Goal: Check status: Check status

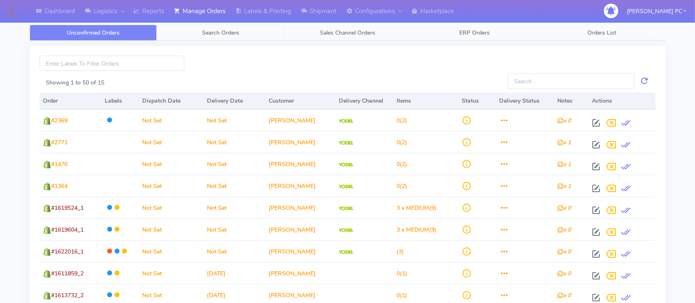
click at [222, 38] on link "Search Orders" at bounding box center [220, 33] width 127 height 16
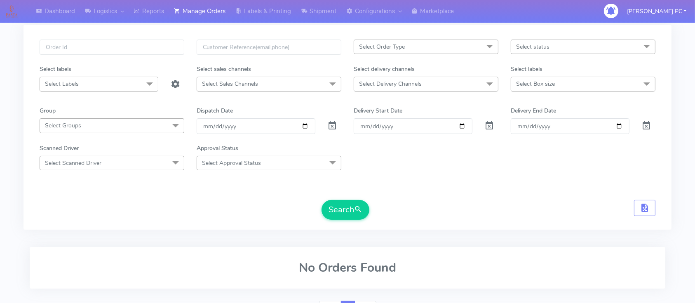
scroll to position [82, 0]
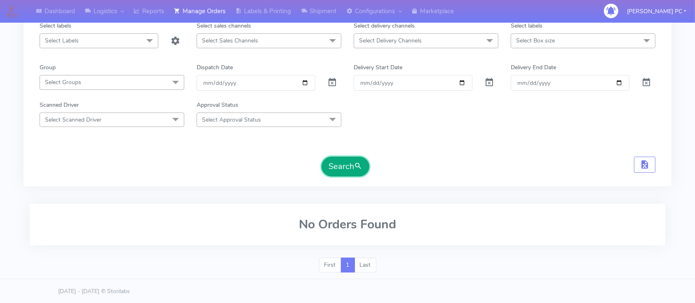
click at [343, 164] on button "Search" at bounding box center [346, 167] width 48 height 20
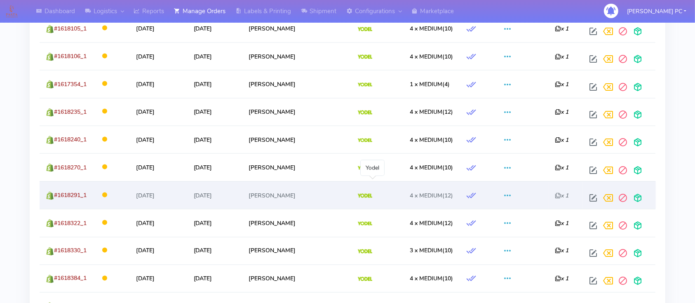
scroll to position [1209, 0]
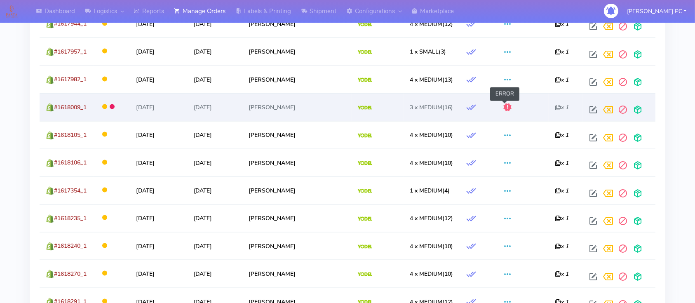
click at [507, 106] on span at bounding box center [508, 109] width 10 height 8
click at [593, 108] on span at bounding box center [593, 112] width 15 height 8
select select "5"
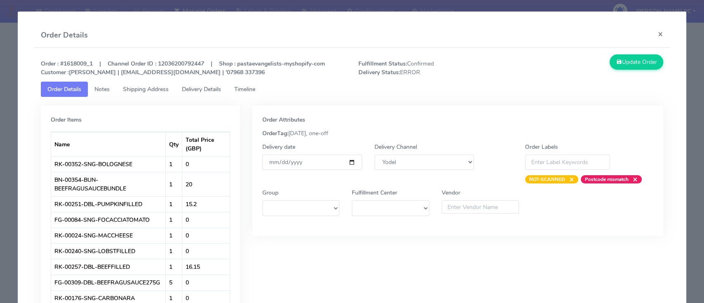
click at [255, 89] on span "Timeline" at bounding box center [244, 89] width 21 height 8
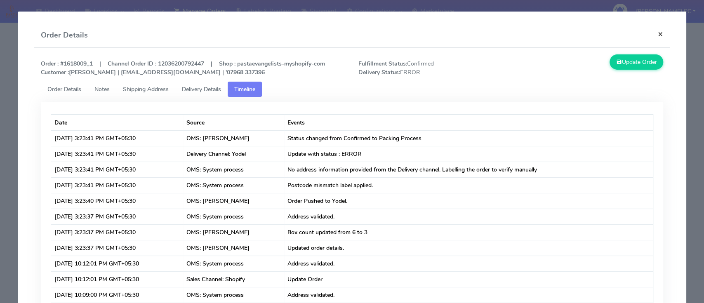
click at [655, 34] on button "×" at bounding box center [660, 34] width 19 height 22
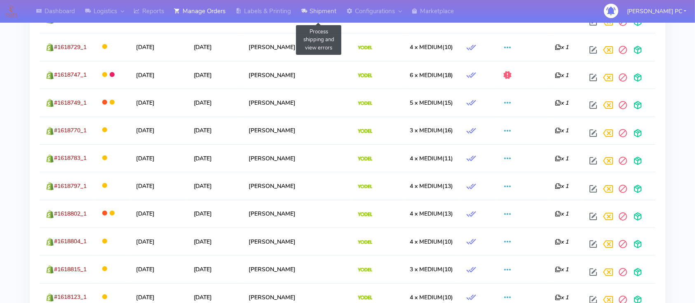
click at [323, 13] on link "Shipment" at bounding box center [318, 11] width 45 height 23
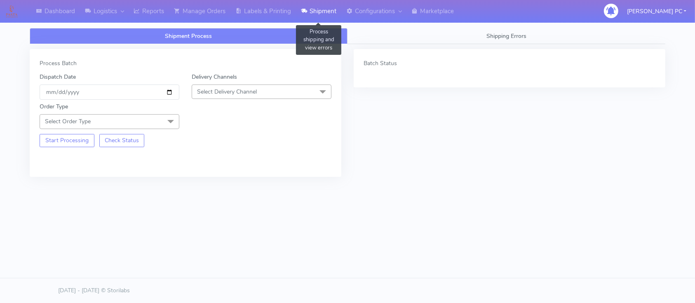
scroll to position [1, 0]
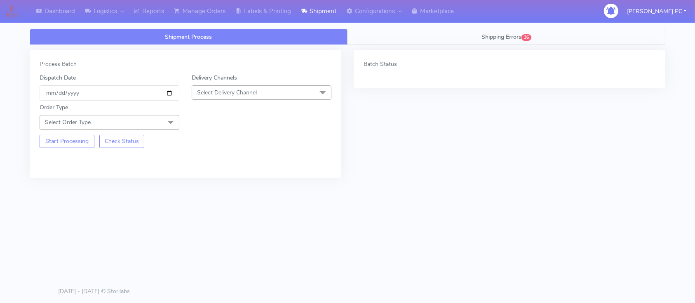
click at [489, 35] on span "Shipping Errors" at bounding box center [501, 37] width 40 height 8
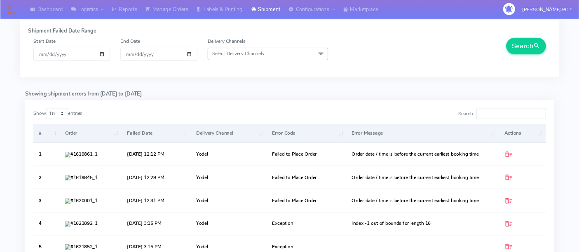
scroll to position [0, 0]
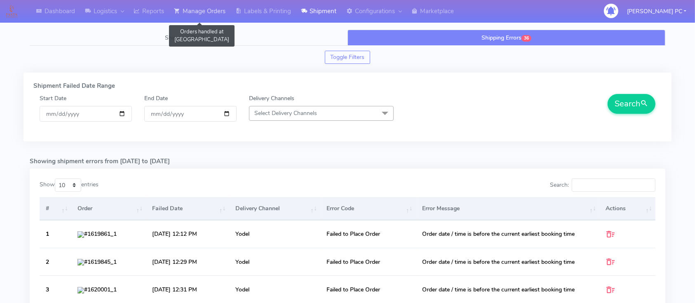
click at [217, 14] on link "Manage Orders" at bounding box center [199, 11] width 61 height 23
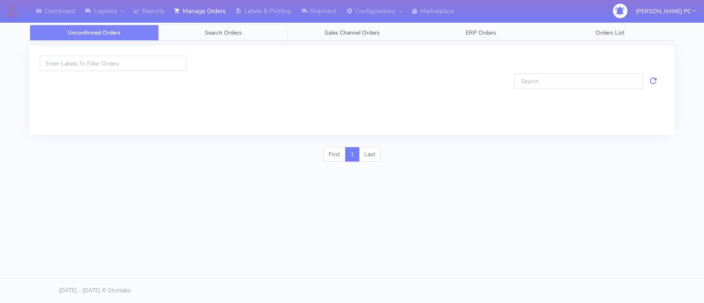
click at [237, 27] on link "Search Orders" at bounding box center [223, 33] width 129 height 16
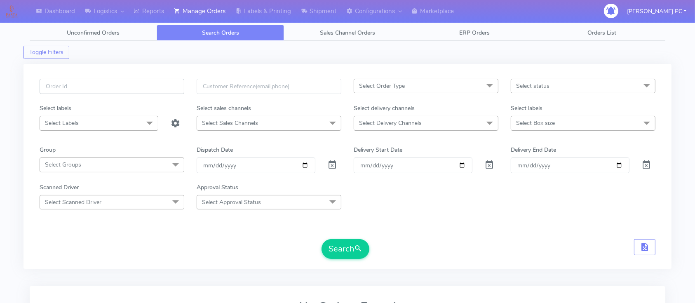
click at [90, 81] on input "text" at bounding box center [112, 86] width 145 height 15
paste input "#1619459_1"
type input "#1619459_1"
drag, startPoint x: 327, startPoint y: 164, endPoint x: 332, endPoint y: 172, distance: 8.7
click at [328, 165] on span at bounding box center [333, 167] width 10 height 8
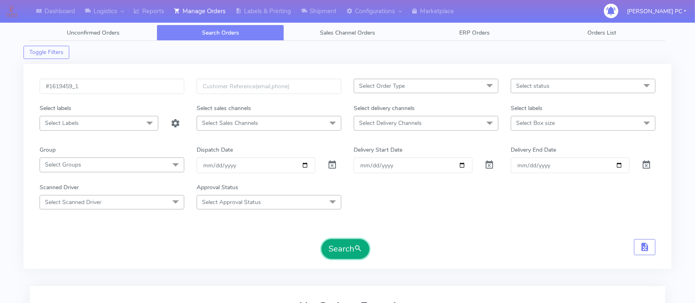
click at [350, 240] on button "Search" at bounding box center [346, 249] width 48 height 20
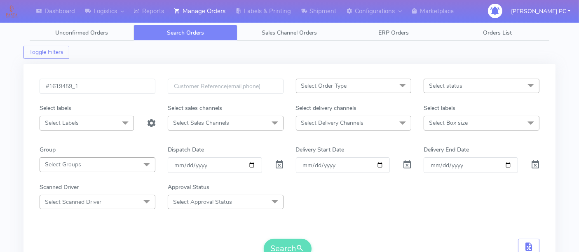
drag, startPoint x: 696, startPoint y: 0, endPoint x: 351, endPoint y: 185, distance: 391.6
click at [359, 186] on div "Scanned Driver Select Scanned Driver No data available Approval Status Select A…" at bounding box center [289, 196] width 512 height 26
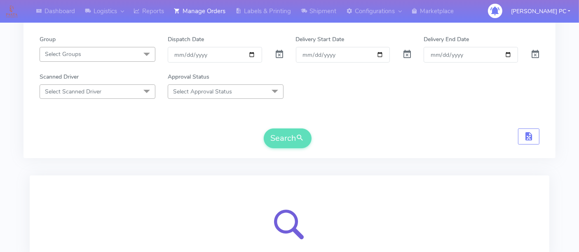
scroll to position [172, 0]
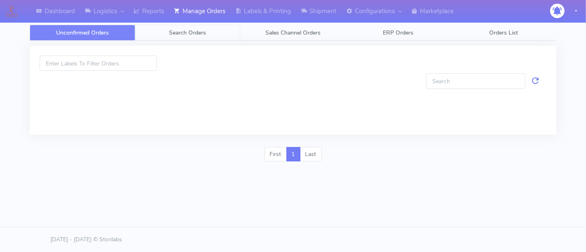
click at [189, 34] on span "Search Orders" at bounding box center [187, 33] width 37 height 8
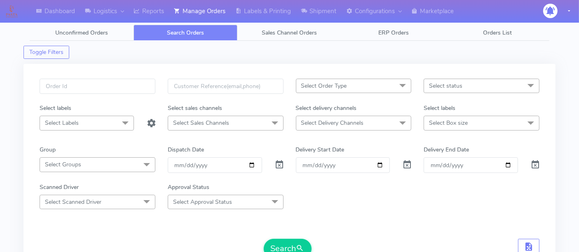
click at [107, 95] on div at bounding box center [97, 91] width 128 height 25
click at [112, 87] on input "text" at bounding box center [98, 86] width 116 height 15
paste input "#1619459_1"
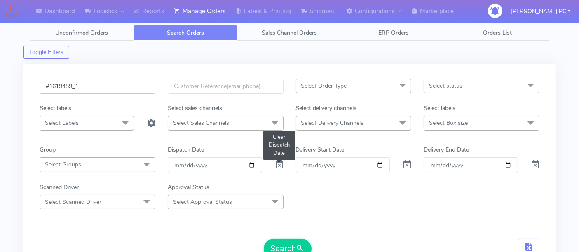
type input "#1619459_1"
click at [279, 164] on span at bounding box center [280, 167] width 10 height 8
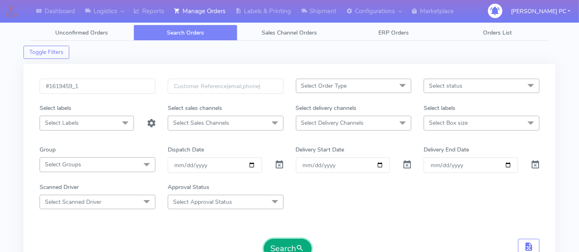
click at [277, 244] on button "Search" at bounding box center [288, 249] width 48 height 20
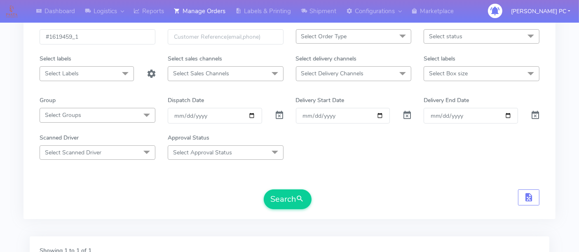
scroll to position [29, 0]
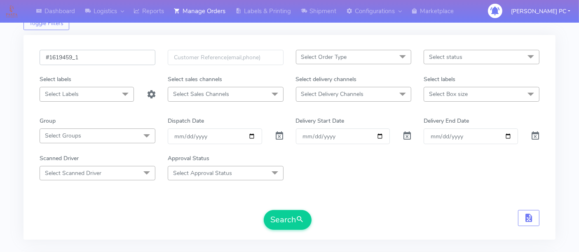
drag, startPoint x: 108, startPoint y: 56, endPoint x: 33, endPoint y: 99, distance: 86.6
click at [32, 99] on div "#1619459_1 Select Order Type Select All MEALS ATAVI One Off Pasta Club Gift Kit…" at bounding box center [289, 137] width 532 height 205
click at [291, 216] on button "Search" at bounding box center [288, 220] width 48 height 20
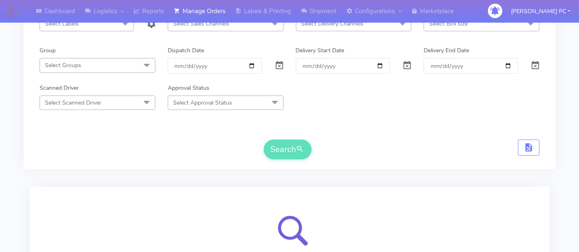
scroll to position [35, 0]
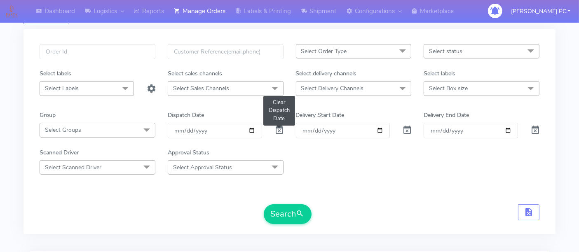
drag, startPoint x: 277, startPoint y: 129, endPoint x: 244, endPoint y: 129, distance: 33.4
click at [277, 129] on span at bounding box center [280, 132] width 10 height 8
click at [252, 129] on input "date" at bounding box center [215, 130] width 94 height 15
type input "[DATE]"
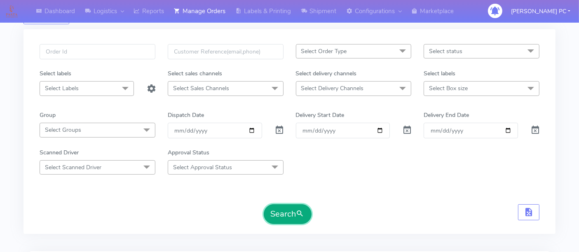
click at [290, 217] on button "Search" at bounding box center [288, 214] width 48 height 20
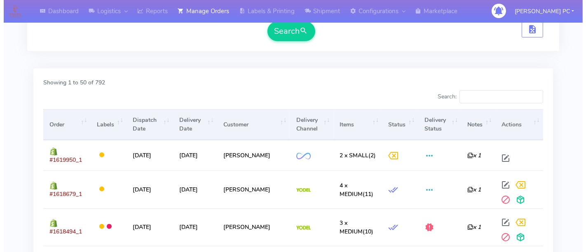
scroll to position [264, 0]
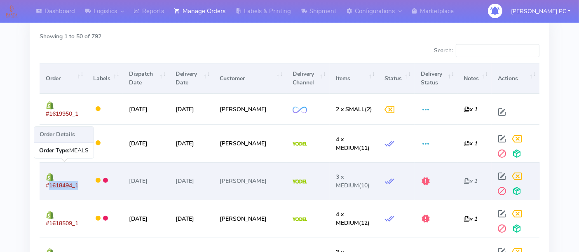
drag, startPoint x: 97, startPoint y: 186, endPoint x: 45, endPoint y: 191, distance: 52.6
click at [45, 191] on tr "#1618494_1 05/09/2025 06/09/2025 James Palmer 3 x MEDIUM (10) x 1 Order Details…" at bounding box center [290, 181] width 500 height 38
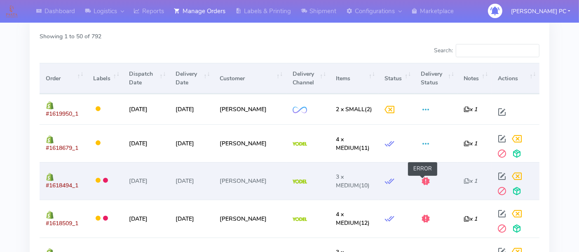
click at [421, 179] on span at bounding box center [426, 183] width 10 height 8
click at [497, 174] on span at bounding box center [502, 178] width 15 height 8
select select "5"
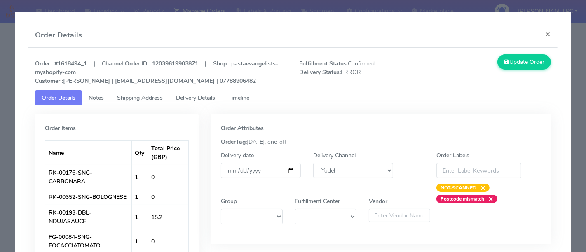
click at [246, 100] on span "Timeline" at bounding box center [238, 98] width 21 height 8
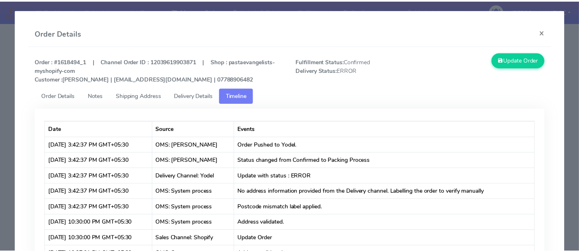
scroll to position [0, 0]
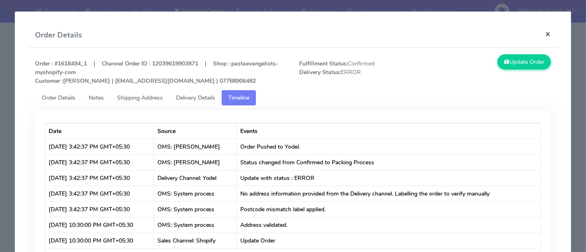
click at [542, 35] on button "×" at bounding box center [548, 34] width 19 height 22
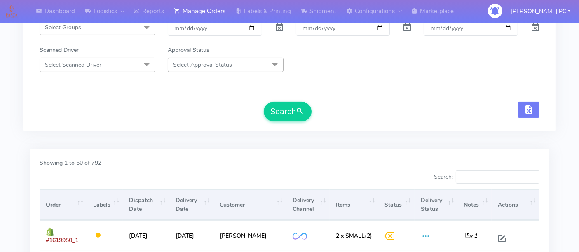
scroll to position [92, 0]
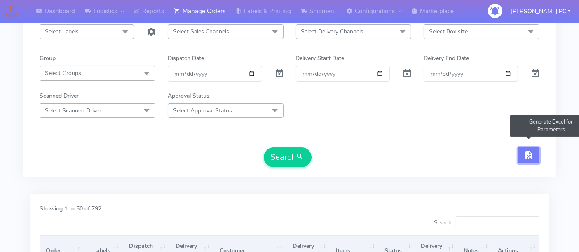
click at [531, 160] on span "button" at bounding box center [529, 157] width 10 height 8
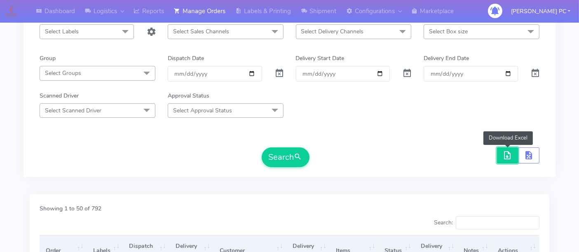
click at [507, 153] on span "button" at bounding box center [508, 157] width 10 height 8
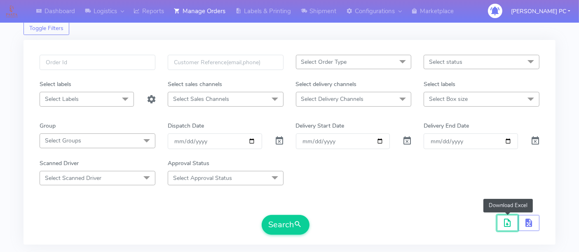
scroll to position [0, 0]
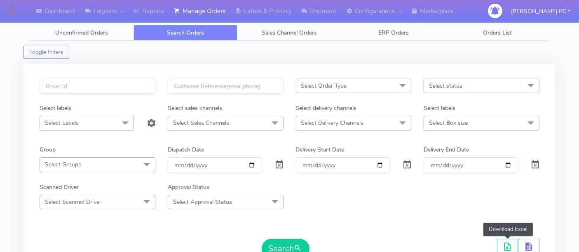
click at [359, 118] on span "Select Delivery Channels" at bounding box center [354, 123] width 116 height 14
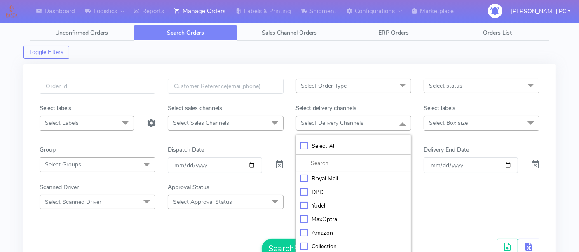
scroll to position [41, 0]
click at [320, 191] on div "Yodel" at bounding box center [354, 192] width 107 height 9
checkbox input "true"
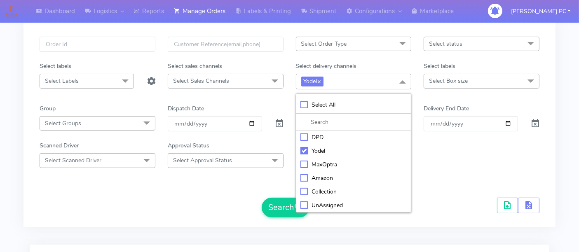
scroll to position [92, 0]
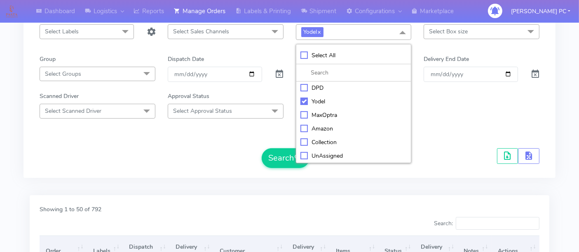
drag, startPoint x: 369, startPoint y: 173, endPoint x: 305, endPoint y: 167, distance: 64.2
click at [353, 171] on div "Select Order Type Select All MEALS ATAVI One Off Pasta Club Gift Kit Event Unkn…" at bounding box center [289, 75] width 532 height 206
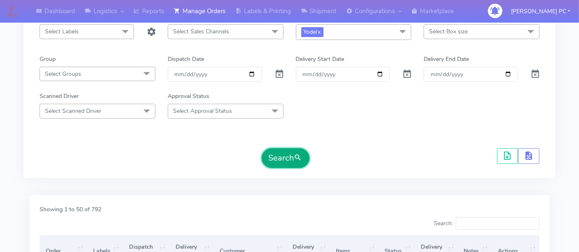
click at [295, 160] on button "Search" at bounding box center [286, 158] width 48 height 20
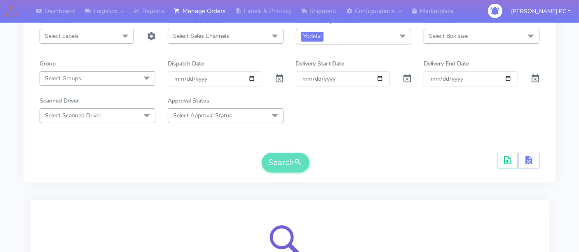
scroll to position [0, 0]
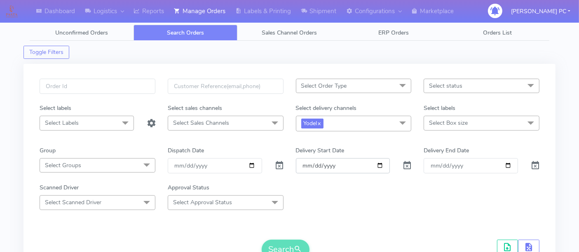
click at [379, 166] on input "Order" at bounding box center [343, 165] width 94 height 15
type input "[DATE]"
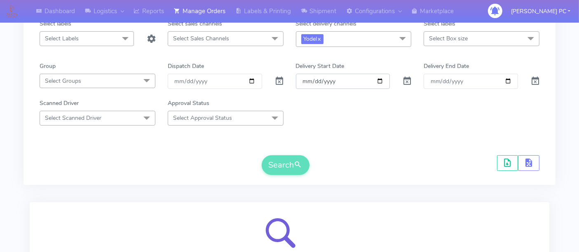
scroll to position [92, 0]
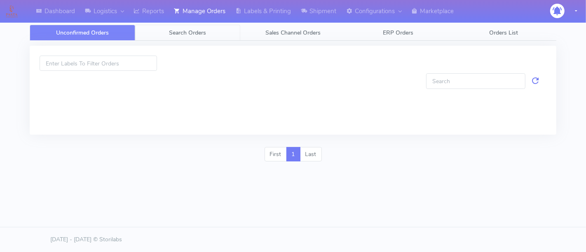
click at [188, 31] on span "Search Orders" at bounding box center [187, 33] width 37 height 8
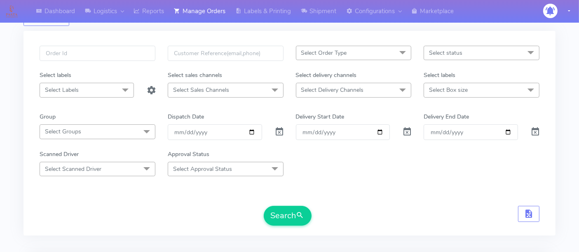
scroll to position [46, 0]
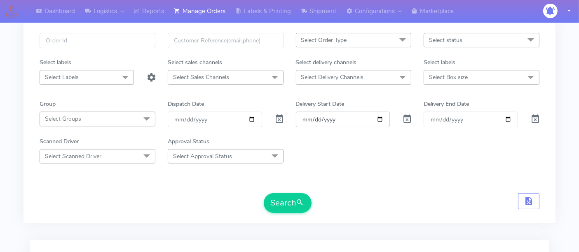
click at [376, 117] on input "Order" at bounding box center [343, 119] width 94 height 15
type input "[DATE]"
click at [339, 78] on span "Select Delivery Channels" at bounding box center [332, 77] width 63 height 8
click at [330, 143] on div "Scanned Driver Select Scanned Driver No data available Approval Status Select A…" at bounding box center [289, 150] width 512 height 26
click at [325, 75] on span "Select Delivery Channels" at bounding box center [332, 77] width 63 height 8
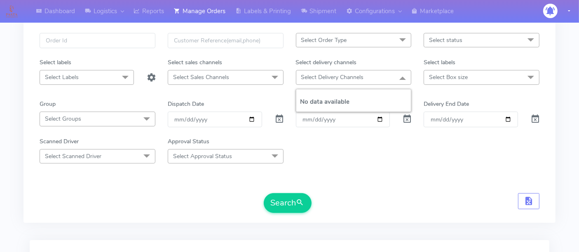
click at [357, 160] on div "Scanned Driver Select Scanned Driver No data available Approval Status Select A…" at bounding box center [289, 150] width 512 height 26
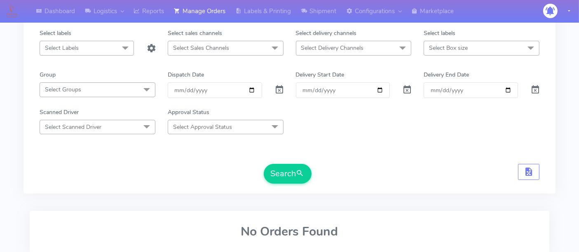
scroll to position [92, 0]
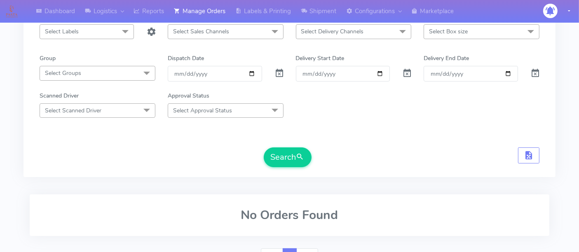
click at [291, 146] on form "Select Order Type Select All MEALS ATAVI One Off Pasta Club Gift Kit Event Unkn…" at bounding box center [290, 77] width 500 height 180
click at [288, 156] on button "Search" at bounding box center [288, 158] width 48 height 20
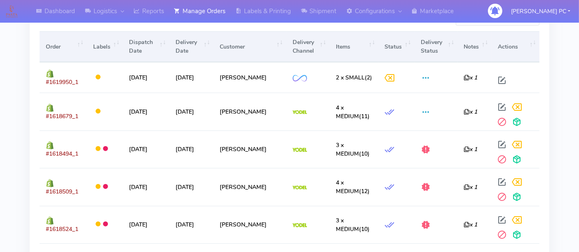
scroll to position [310, 0]
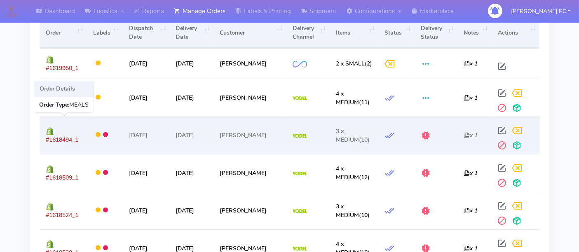
drag, startPoint x: 81, startPoint y: 134, endPoint x: 44, endPoint y: 139, distance: 37.4
click at [45, 142] on td "#1618494_1" at bounding box center [63, 136] width 47 height 38
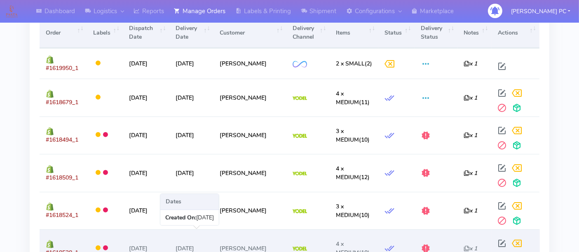
copy span "#1618494_1"
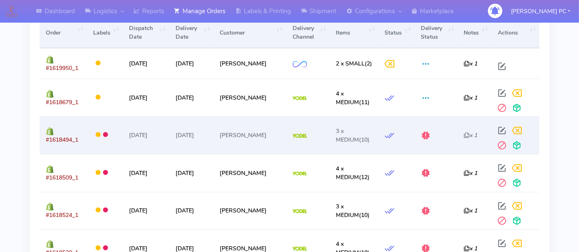
copy span "#1618494_1"
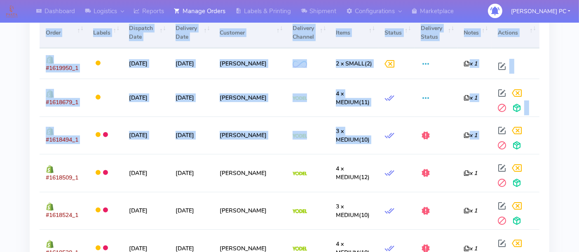
drag, startPoint x: 517, startPoint y: 142, endPoint x: 571, endPoint y: 171, distance: 62.2
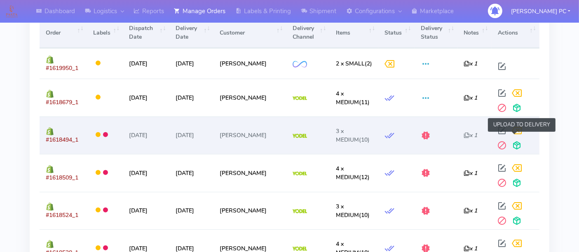
click at [513, 143] on span at bounding box center [517, 147] width 15 height 8
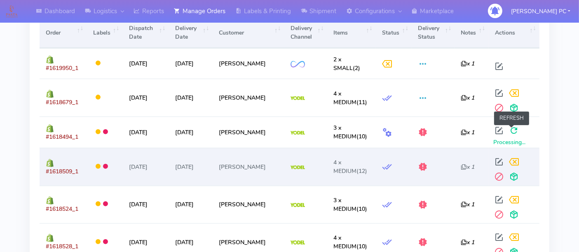
drag, startPoint x: 508, startPoint y: 129, endPoint x: 533, endPoint y: 146, distance: 30.6
click at [508, 129] on span at bounding box center [514, 133] width 15 height 8
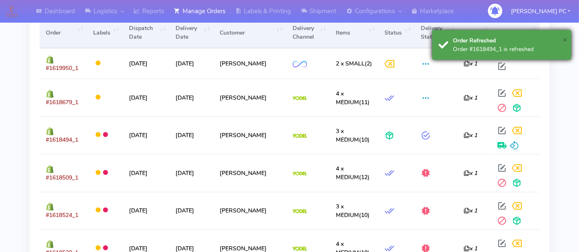
click at [566, 36] on span "×" at bounding box center [565, 39] width 5 height 11
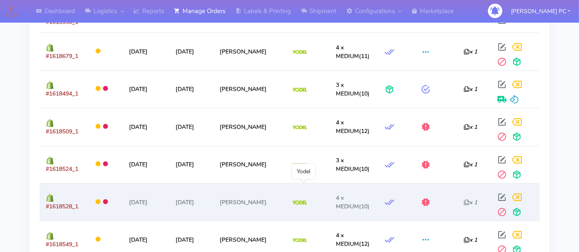
scroll to position [355, 0]
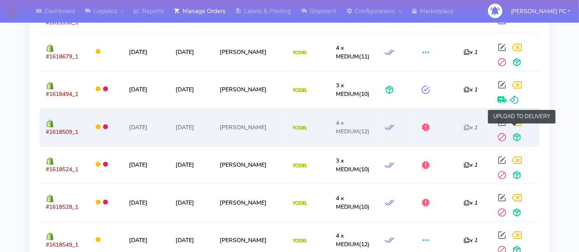
click at [517, 135] on span at bounding box center [517, 139] width 15 height 8
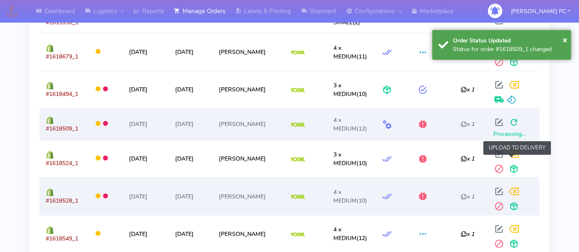
drag, startPoint x: 512, startPoint y: 167, endPoint x: 513, endPoint y: 171, distance: 4.6
click at [512, 167] on span at bounding box center [514, 171] width 15 height 8
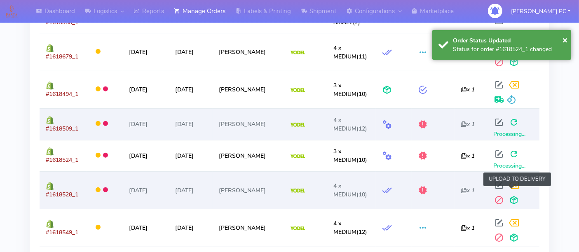
click at [510, 200] on span at bounding box center [514, 202] width 15 height 8
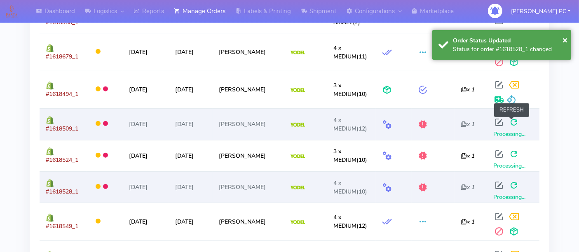
click at [513, 121] on span at bounding box center [514, 124] width 15 height 8
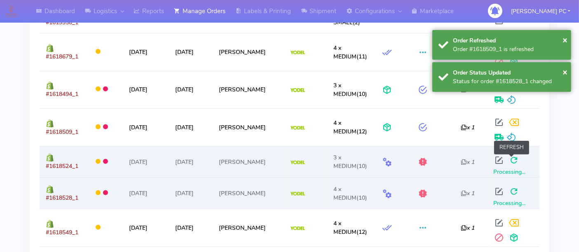
click at [512, 160] on span at bounding box center [514, 162] width 15 height 8
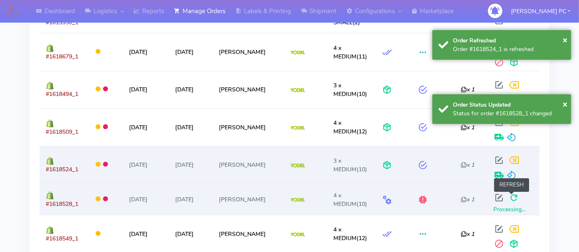
click at [511, 202] on span at bounding box center [514, 200] width 15 height 8
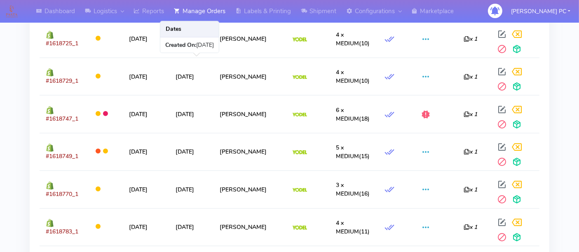
scroll to position [916, 0]
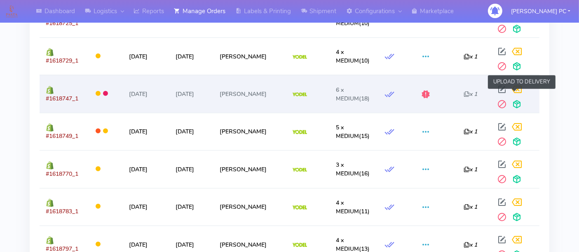
click at [513, 102] on span at bounding box center [517, 106] width 15 height 8
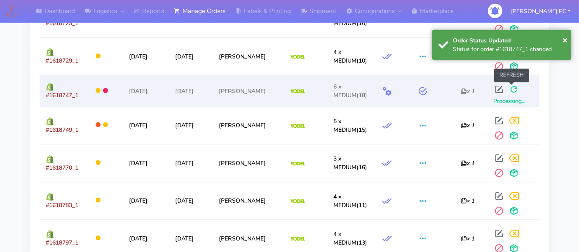
click at [512, 87] on span at bounding box center [514, 91] width 15 height 8
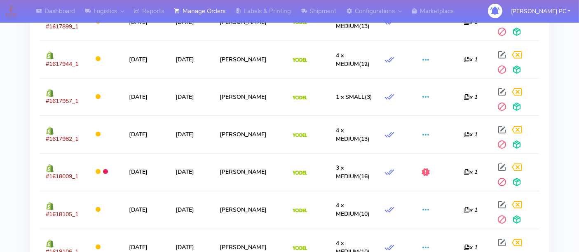
scroll to position [1465, 0]
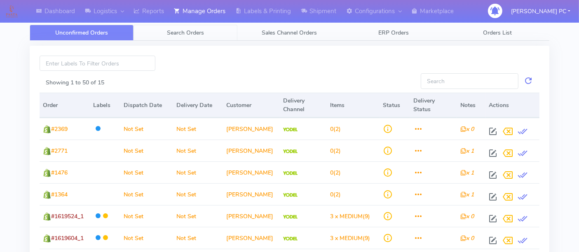
click at [174, 31] on span "Search Orders" at bounding box center [185, 33] width 37 height 8
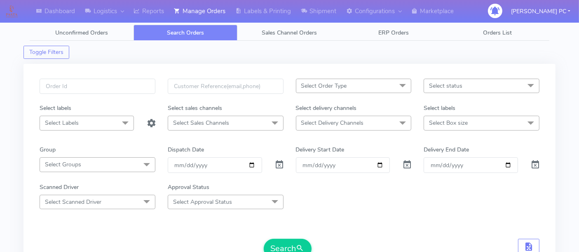
click at [330, 120] on span "Select Delivery Channels" at bounding box center [332, 123] width 63 height 8
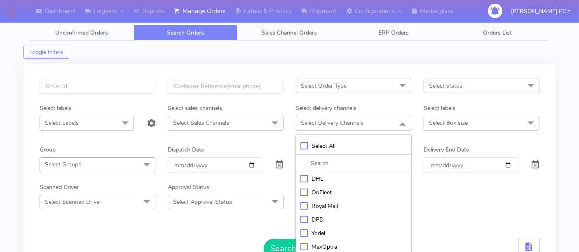
click at [303, 231] on div "Yodel" at bounding box center [354, 233] width 107 height 9
checkbox input "true"
click at [441, 206] on div "Scanned Driver Select Scanned Driver Select All Test Driver Mohibur R Chaudhry …" at bounding box center [289, 196] width 512 height 26
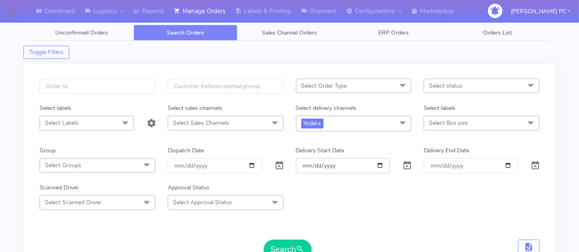
click at [381, 164] on input "Order" at bounding box center [343, 165] width 94 height 15
type input "[DATE]"
click at [460, 124] on span "Select Box size" at bounding box center [448, 123] width 39 height 8
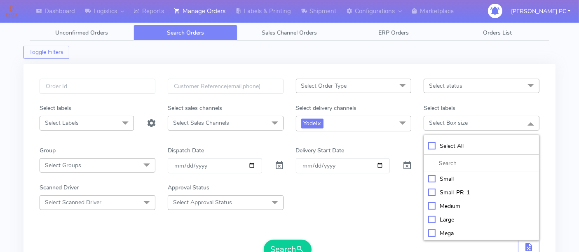
click at [451, 208] on div "Medium" at bounding box center [481, 206] width 107 height 9
checkbox input "true"
click at [358, 211] on form "Select Order Type Select All MEALS ATAVI One Off Pasta Club Gift Kit Event Unkn…" at bounding box center [290, 169] width 500 height 181
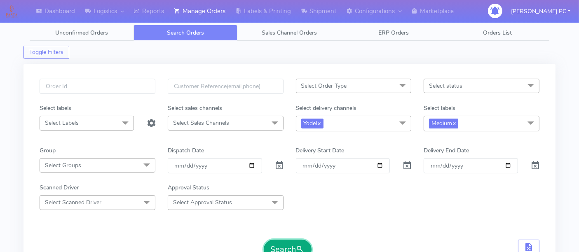
click at [285, 244] on button "Search" at bounding box center [288, 250] width 48 height 20
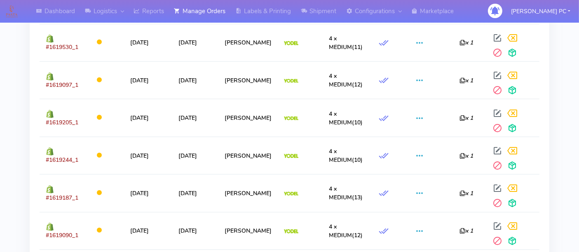
scroll to position [641, 0]
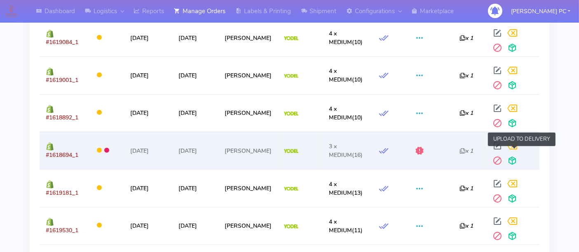
click at [517, 159] on span at bounding box center [512, 163] width 15 height 8
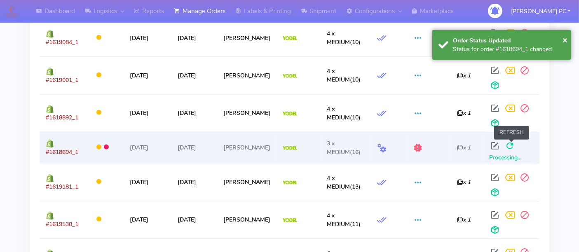
click at [509, 146] on span at bounding box center [510, 148] width 15 height 8
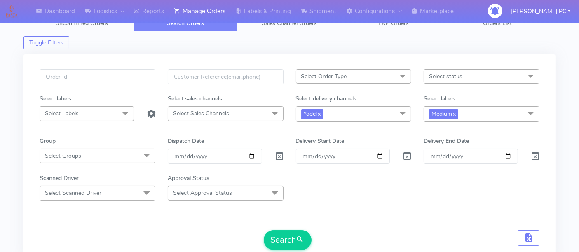
scroll to position [0, 0]
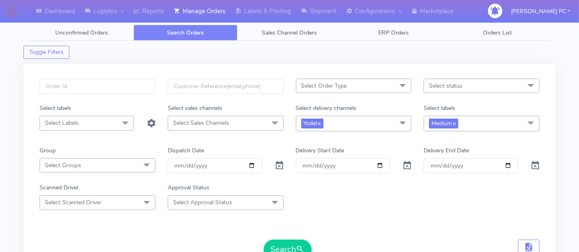
click at [474, 87] on span "Select status" at bounding box center [482, 86] width 116 height 14
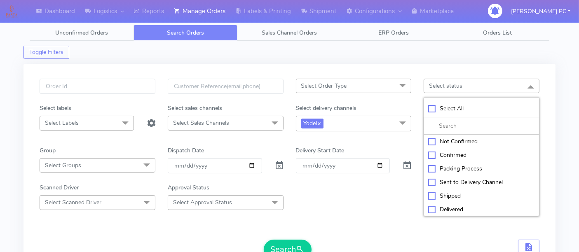
click at [455, 73] on div "Select Order Type Select All MEALS ATAVI One Off Pasta Club Gift Kit Event Unkn…" at bounding box center [289, 167] width 532 height 206
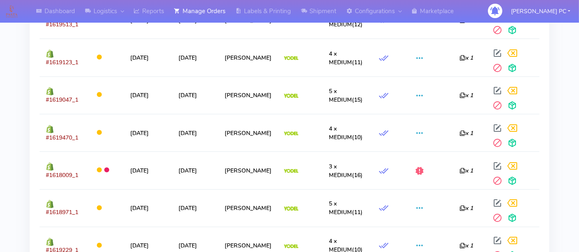
scroll to position [1374, 0]
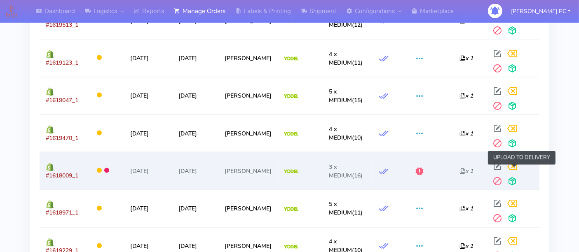
click at [518, 179] on span at bounding box center [512, 183] width 15 height 8
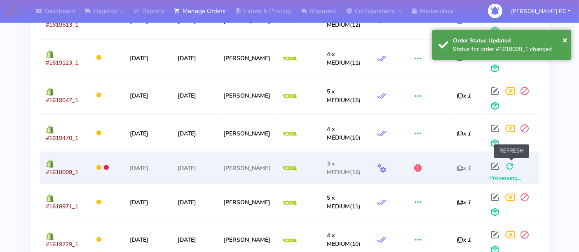
click at [510, 164] on span at bounding box center [510, 168] width 15 height 8
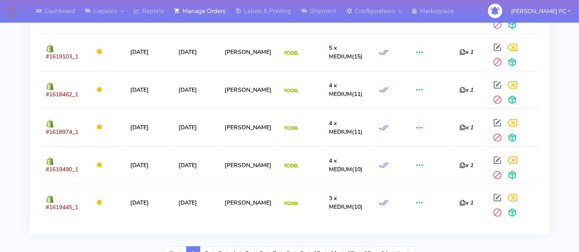
scroll to position [2054, 0]
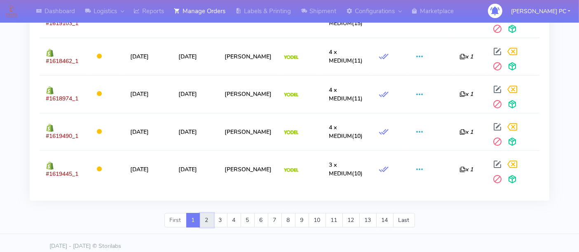
click at [207, 214] on link "2" at bounding box center [207, 220] width 14 height 15
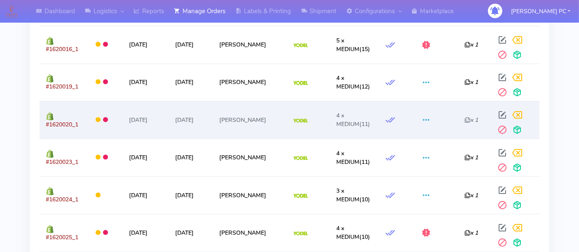
scroll to position [1690, 0]
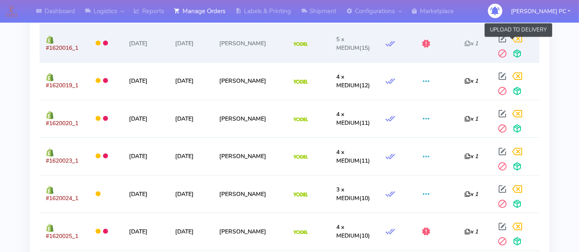
click at [511, 52] on span at bounding box center [517, 56] width 15 height 8
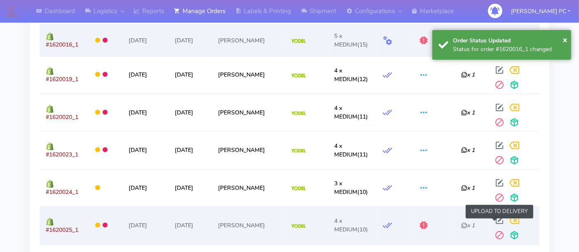
click at [507, 233] on span at bounding box center [514, 237] width 15 height 8
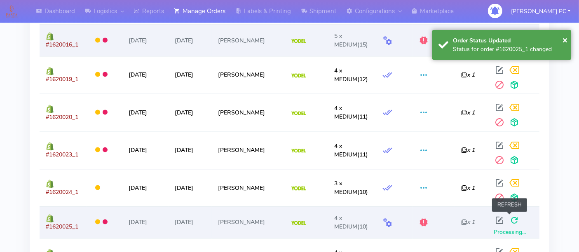
click at [510, 218] on span at bounding box center [514, 222] width 15 height 8
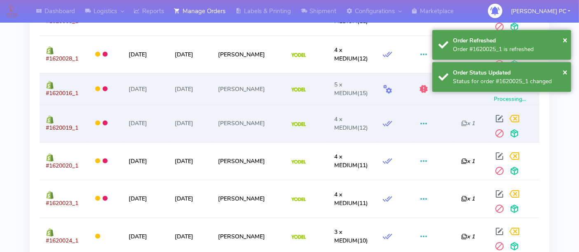
scroll to position [1598, 0]
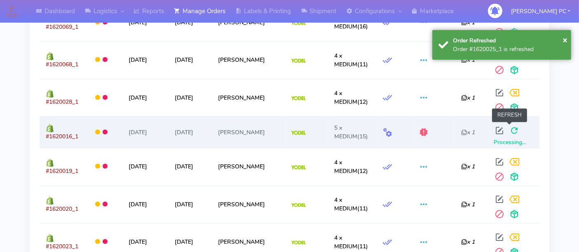
click at [510, 129] on span at bounding box center [514, 133] width 15 height 8
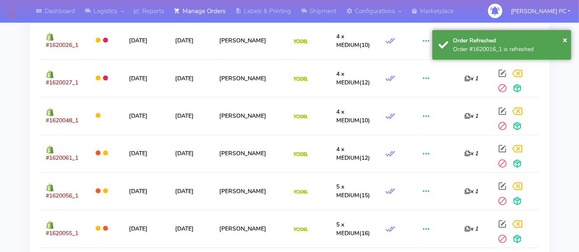
scroll to position [2054, 0]
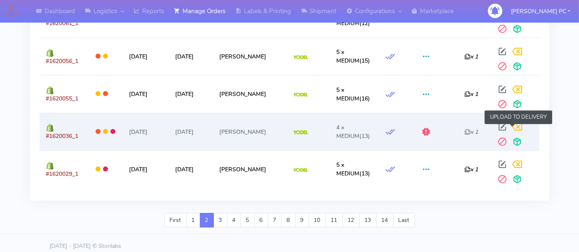
click at [511, 140] on span at bounding box center [517, 144] width 15 height 8
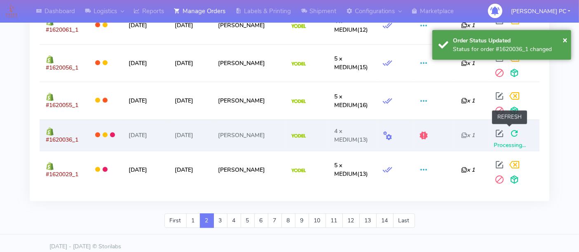
click at [512, 132] on span at bounding box center [514, 136] width 15 height 8
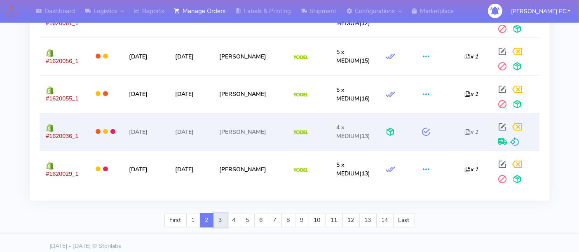
click at [220, 215] on link "3" at bounding box center [221, 220] width 14 height 15
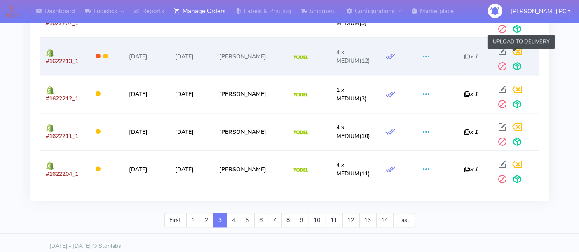
click at [517, 64] on span at bounding box center [517, 68] width 15 height 8
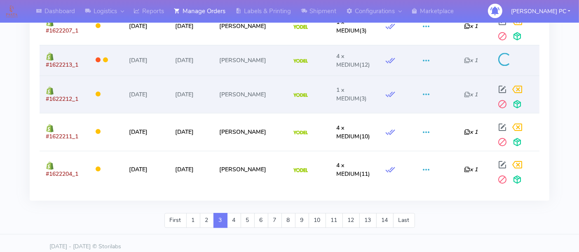
scroll to position [2047, 0]
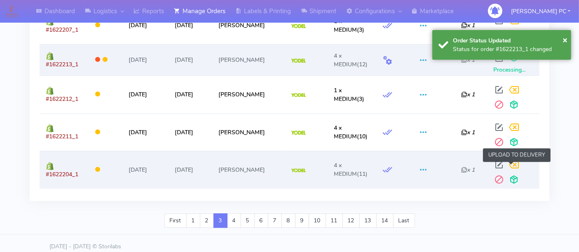
click at [510, 178] on span at bounding box center [514, 182] width 15 height 8
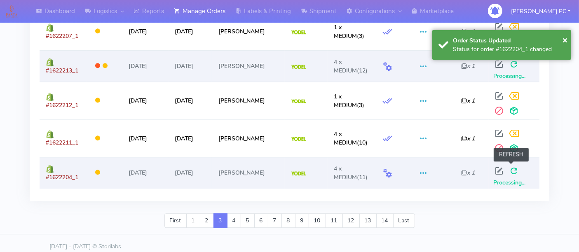
click at [511, 169] on span at bounding box center [514, 173] width 15 height 8
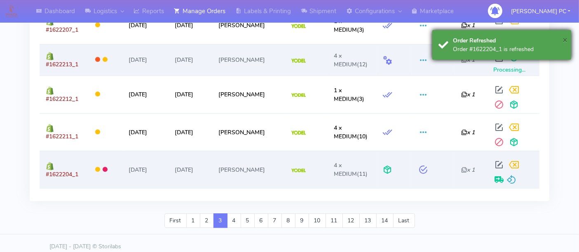
click at [564, 40] on span "×" at bounding box center [565, 39] width 5 height 11
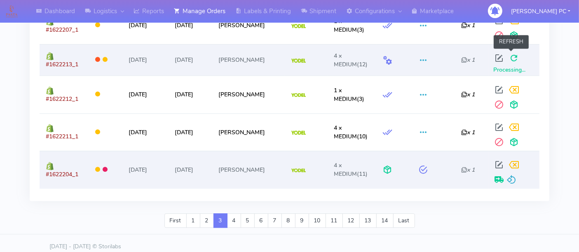
click at [511, 56] on span at bounding box center [514, 60] width 15 height 8
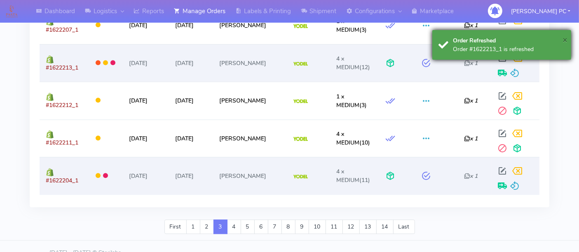
click at [564, 39] on span "×" at bounding box center [565, 39] width 5 height 11
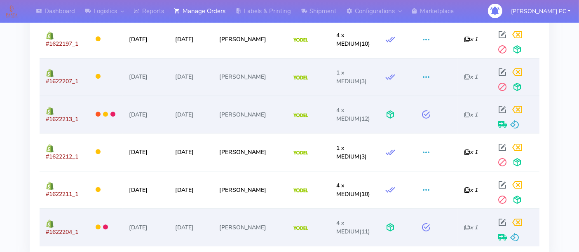
scroll to position [2054, 0]
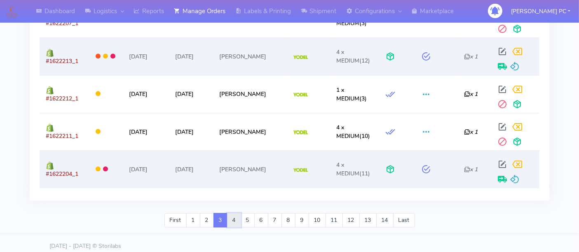
click at [237, 214] on link "4" at bounding box center [234, 220] width 14 height 15
